Goal: Task Accomplishment & Management: Manage account settings

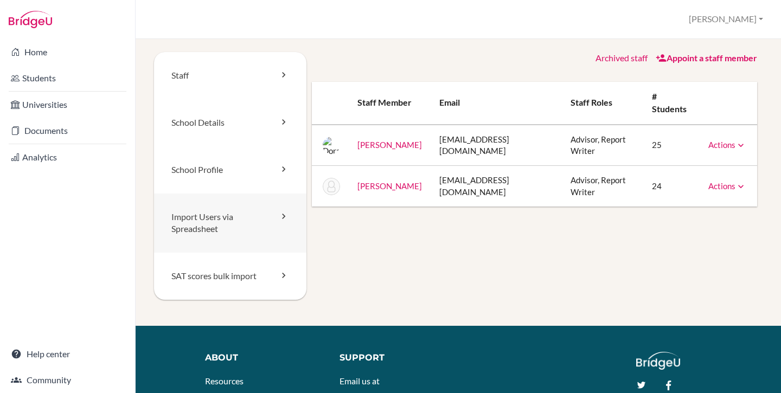
click at [220, 222] on link "Import Users via Spreadsheet" at bounding box center [230, 224] width 152 height 60
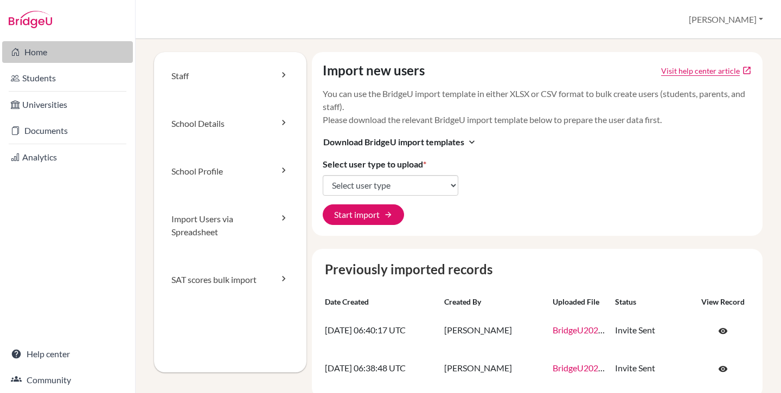
click at [42, 55] on link "Home" at bounding box center [67, 52] width 131 height 22
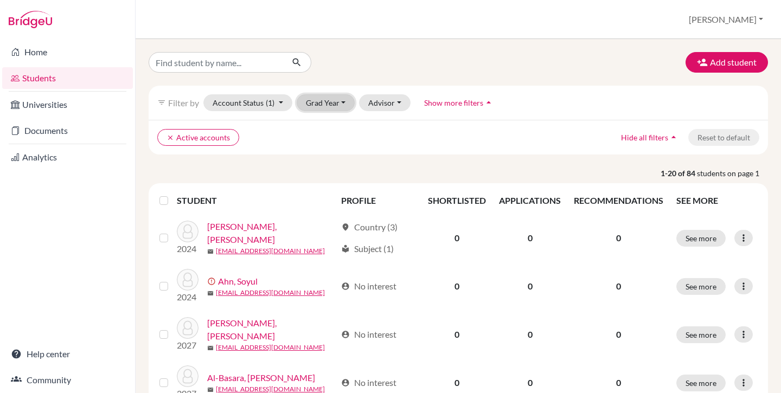
click at [316, 110] on button "Grad Year" at bounding box center [326, 102] width 59 height 17
click at [330, 149] on div "2026" at bounding box center [329, 143] width 38 height 13
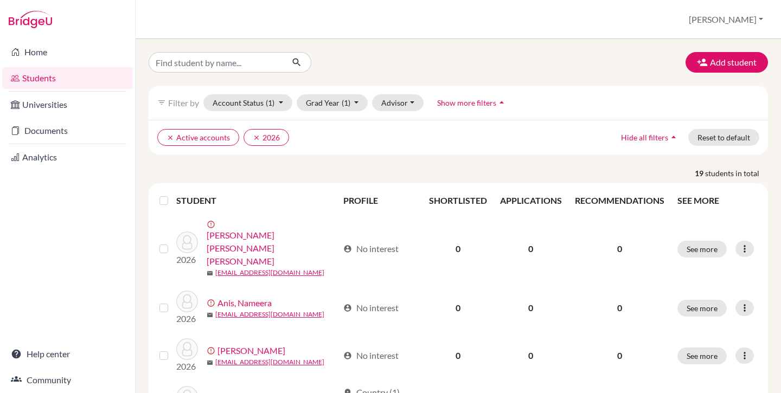
click at [173, 194] on label at bounding box center [173, 194] width 0 height 0
click at [0, 0] on input "checkbox" at bounding box center [0, 0] width 0 height 0
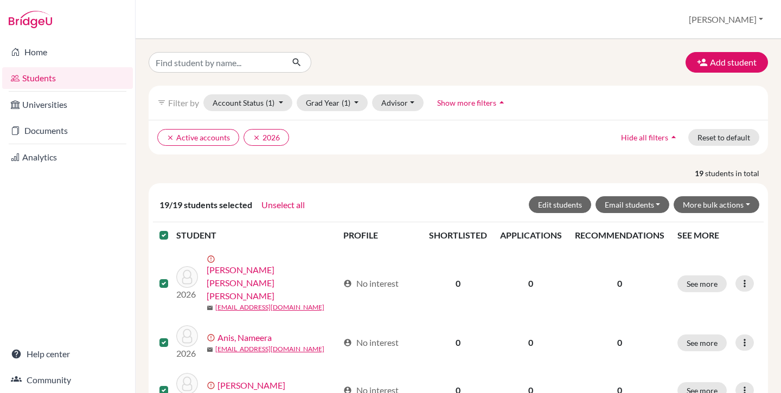
click at [173, 229] on label at bounding box center [173, 229] width 0 height 0
click at [0, 0] on input "checkbox" at bounding box center [0, 0] width 0 height 0
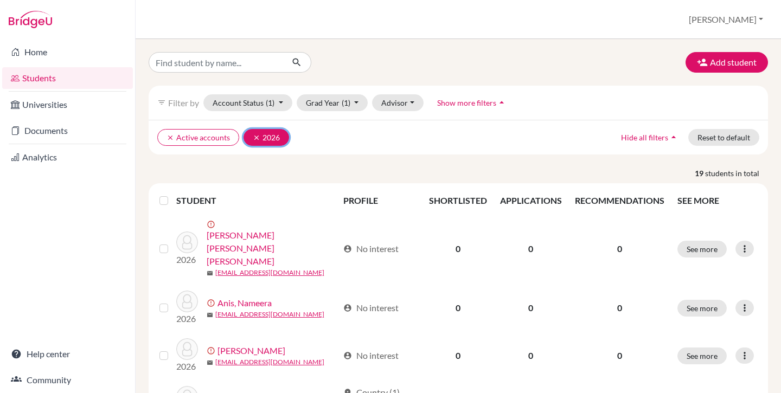
click at [253, 140] on icon "clear" at bounding box center [257, 138] width 8 height 8
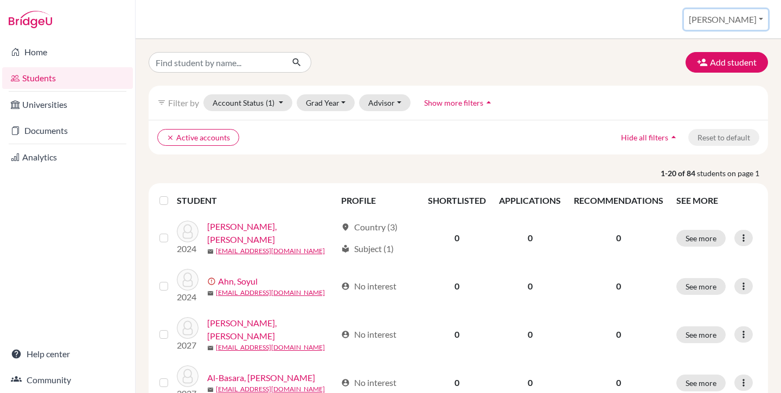
click at [747, 14] on button "[PERSON_NAME]" at bounding box center [726, 19] width 84 height 21
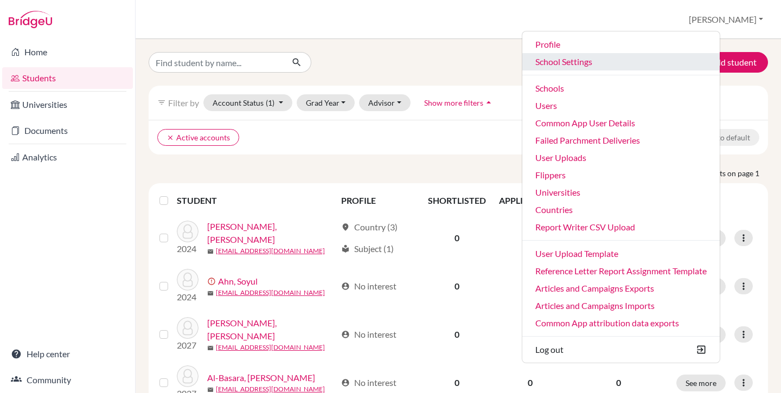
click at [631, 67] on link "School Settings" at bounding box center [620, 61] width 197 height 17
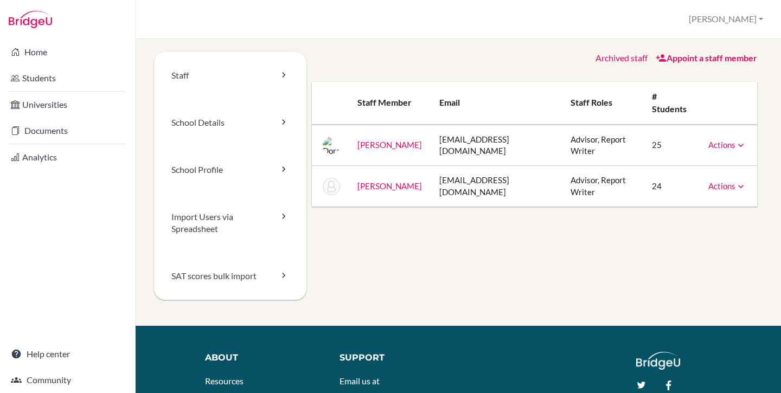
drag, startPoint x: 373, startPoint y: 152, endPoint x: 351, endPoint y: 139, distance: 25.6
click at [351, 139] on td "[PERSON_NAME]" at bounding box center [390, 145] width 82 height 41
copy link "[PERSON_NAME]"
click at [37, 76] on link "Students" at bounding box center [67, 78] width 131 height 22
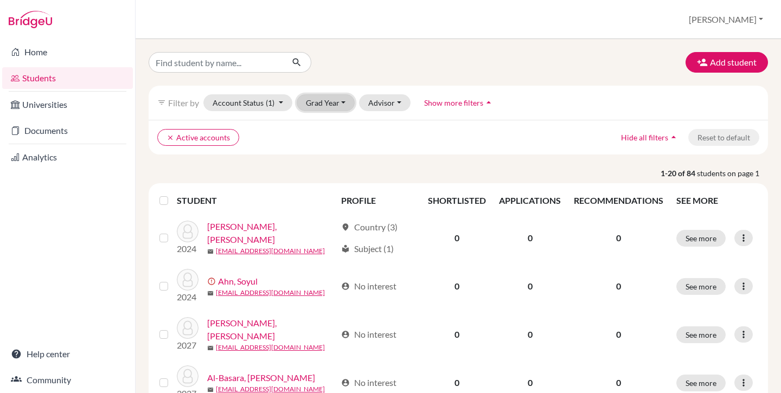
click at [318, 99] on button "Grad Year" at bounding box center [326, 102] width 59 height 17
click at [335, 146] on div "2026" at bounding box center [329, 143] width 38 height 13
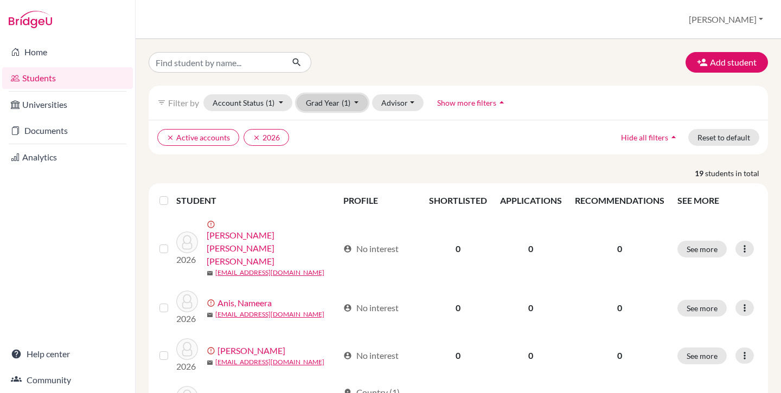
click at [324, 104] on button "Grad Year (1)" at bounding box center [333, 102] width 72 height 17
click at [327, 122] on span "2027" at bounding box center [320, 125] width 20 height 13
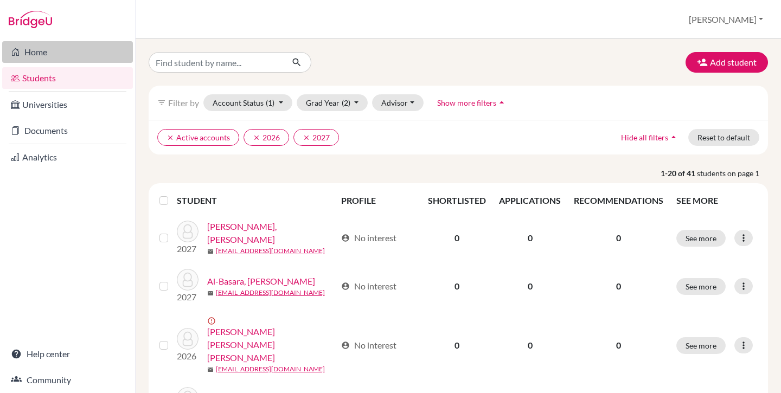
click at [39, 56] on link "Home" at bounding box center [67, 52] width 131 height 22
click at [173, 194] on label at bounding box center [173, 194] width 0 height 0
click at [0, 0] on input "checkbox" at bounding box center [0, 0] width 0 height 0
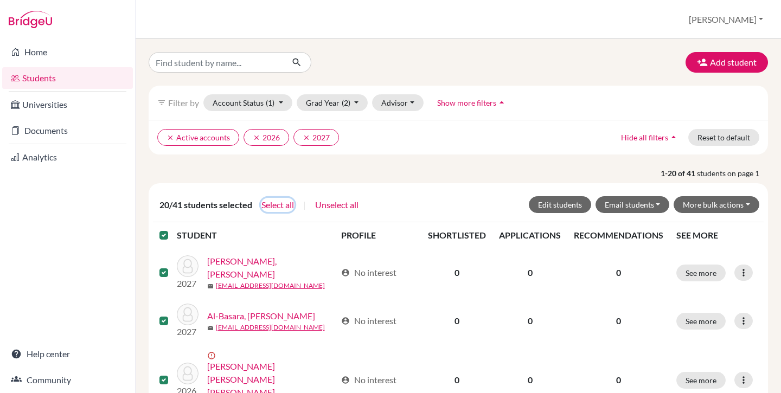
click at [270, 201] on button "Select all" at bounding box center [278, 205] width 34 height 14
click at [564, 202] on button "Edit students" at bounding box center [560, 204] width 62 height 17
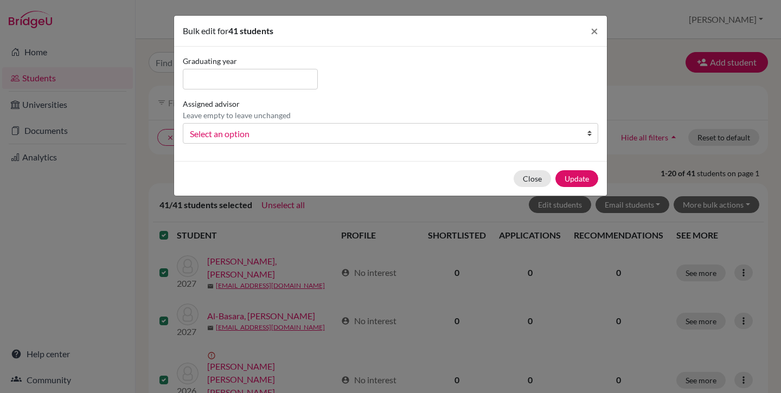
click at [306, 133] on span "Select an option" at bounding box center [383, 134] width 387 height 14
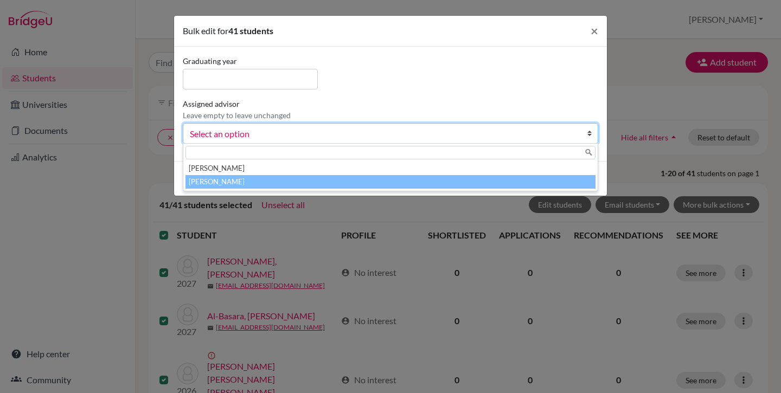
click at [275, 176] on li "[PERSON_NAME]" at bounding box center [391, 182] width 410 height 14
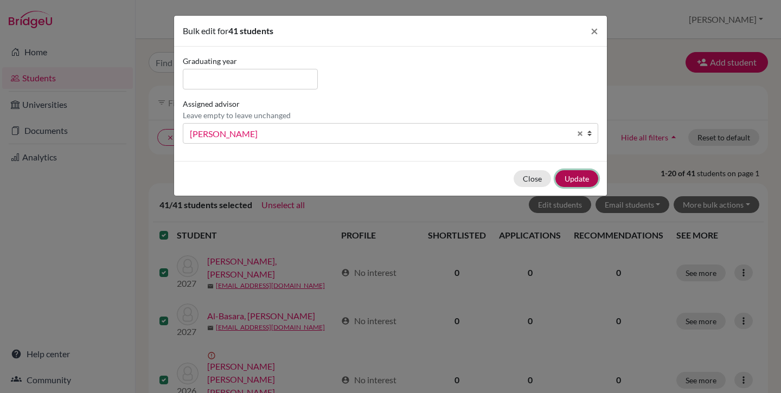
click at [575, 176] on button "Update" at bounding box center [577, 178] width 43 height 17
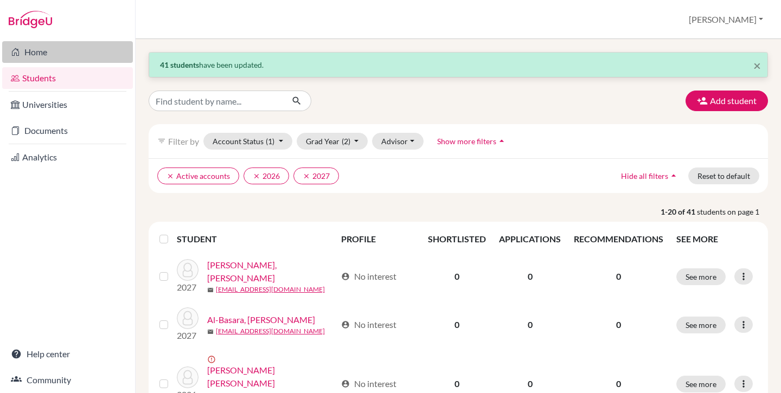
click at [50, 56] on link "Home" at bounding box center [67, 52] width 131 height 22
